Goal: Task Accomplishment & Management: Use online tool/utility

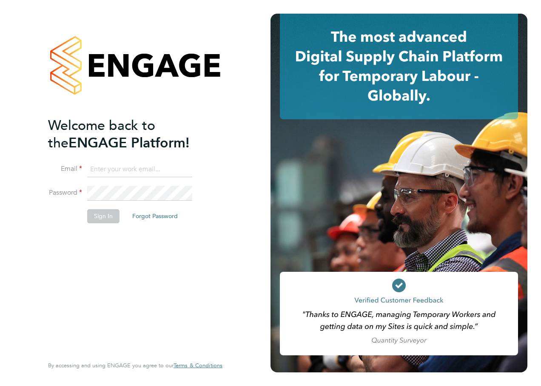
type input "peter.armah@ncclondon.ac.uk"
click at [105, 220] on button "Sign In" at bounding box center [103, 216] width 32 height 14
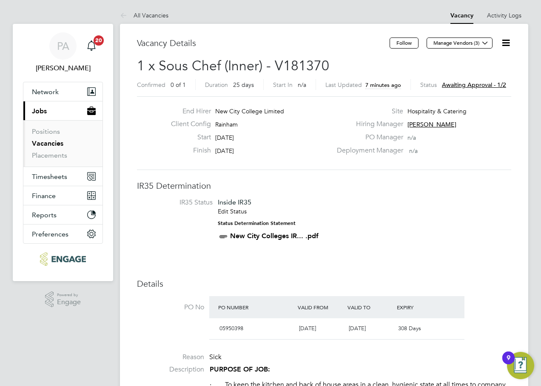
click at [469, 86] on span "Awaiting approval - 1/2" at bounding box center [474, 85] width 64 height 8
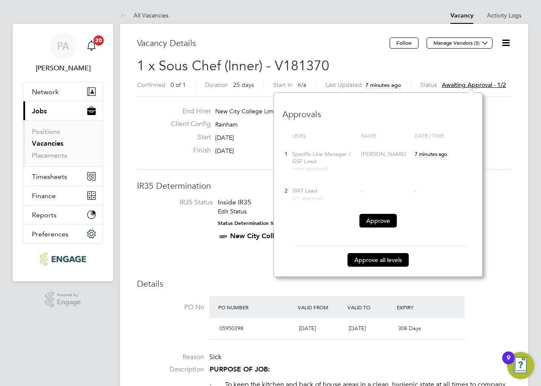
scroll to position [184, 209]
click at [380, 266] on button "Approve all levels" at bounding box center [378, 260] width 61 height 14
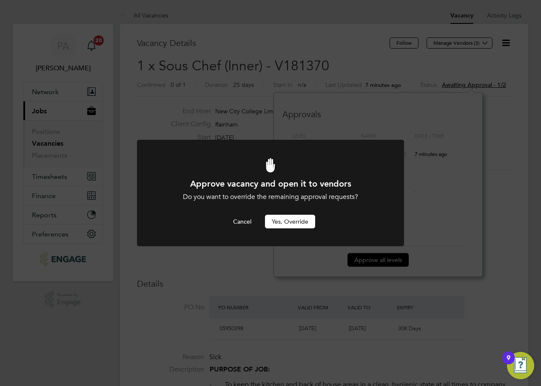
click at [290, 224] on button "Yes, Override" at bounding box center [290, 221] width 50 height 14
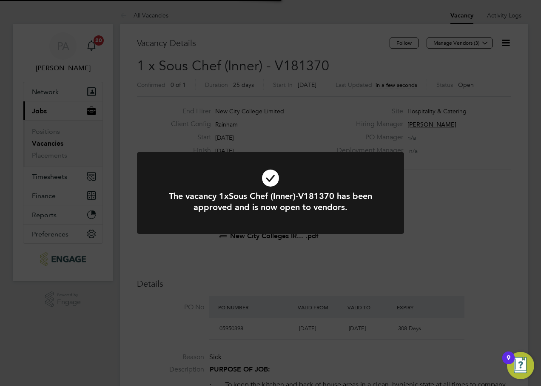
scroll to position [25, 60]
